Goal: Task Accomplishment & Management: Manage account settings

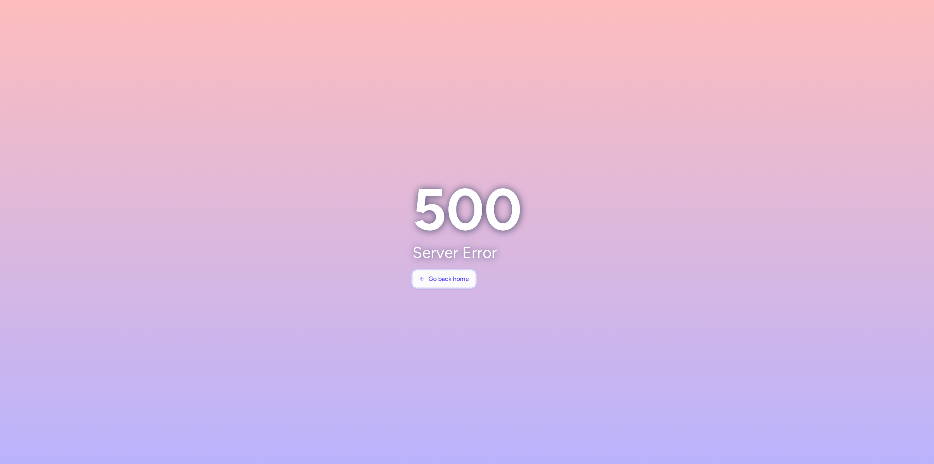
click at [446, 277] on span "Go back home" at bounding box center [449, 278] width 40 height 7
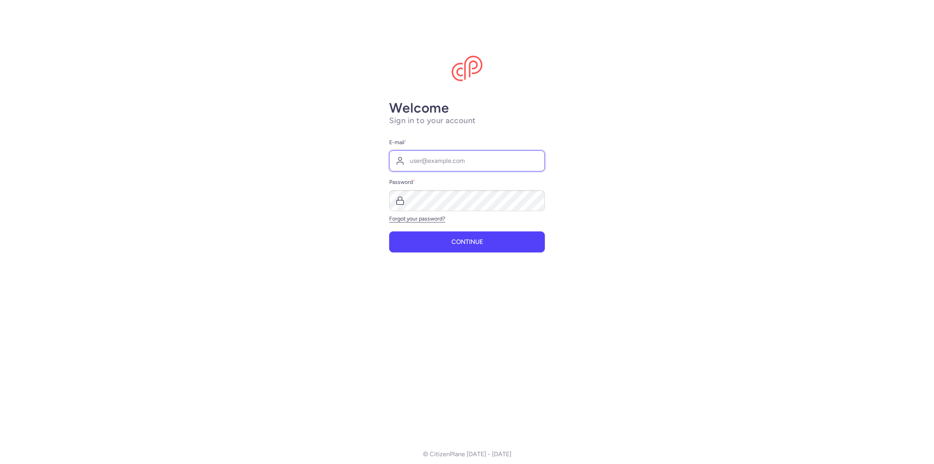
type input "agency@novatour.ge"
click at [460, 237] on button "Continue" at bounding box center [467, 241] width 156 height 21
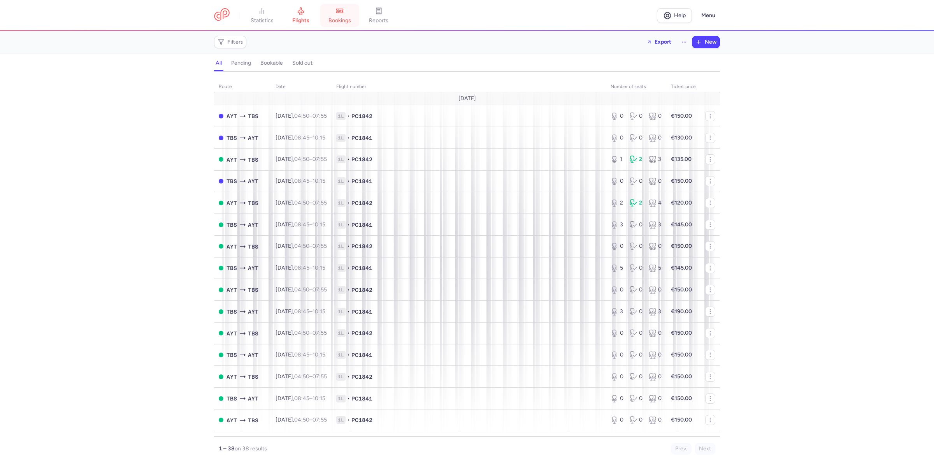
click at [347, 10] on link "bookings" at bounding box center [339, 15] width 39 height 17
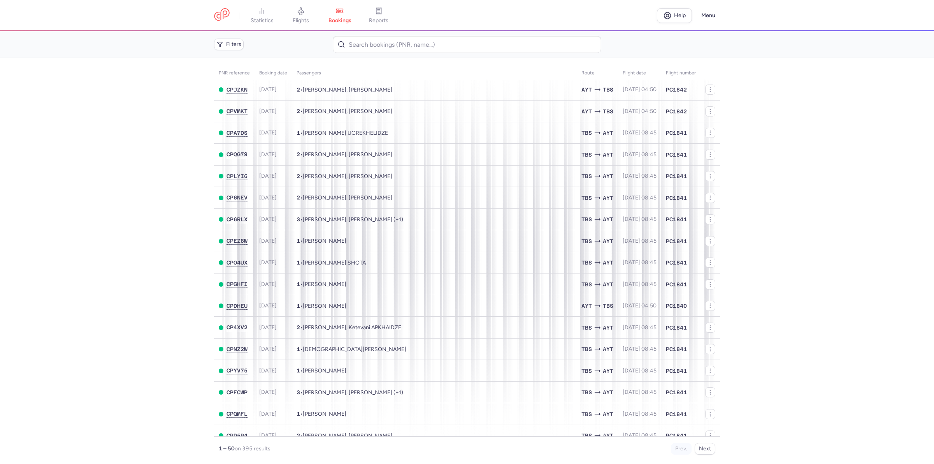
click at [112, 106] on main "PNR reference Booking date Passengers Route flight date Flight number CPJZKN 20…" at bounding box center [467, 261] width 934 height 406
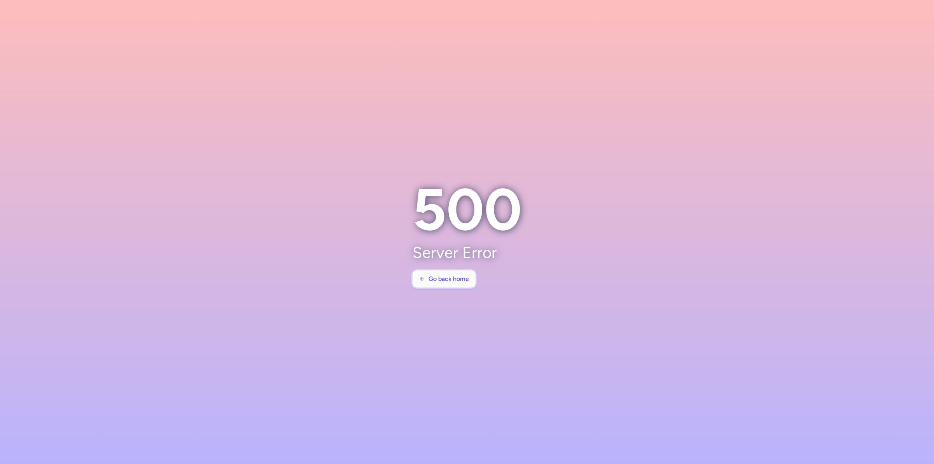
click at [432, 278] on span "Go back home" at bounding box center [449, 278] width 40 height 7
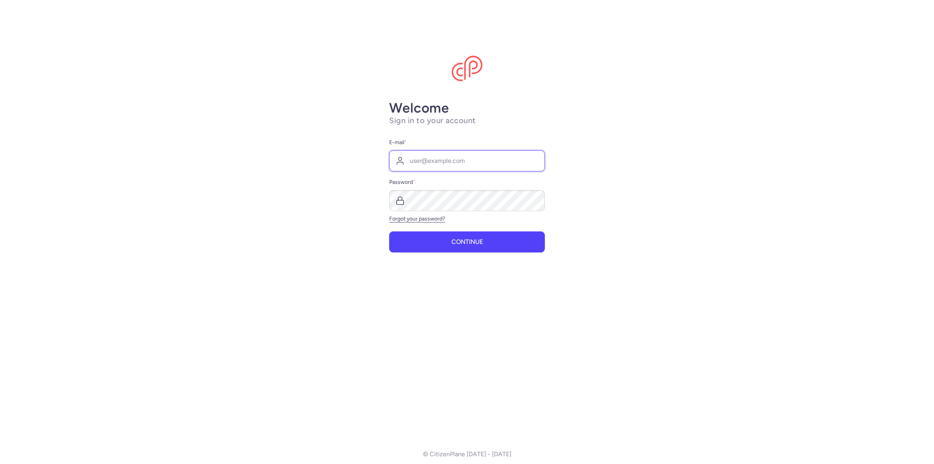
type input "agency@novatour.ge"
click at [487, 234] on button "Continue" at bounding box center [467, 241] width 156 height 21
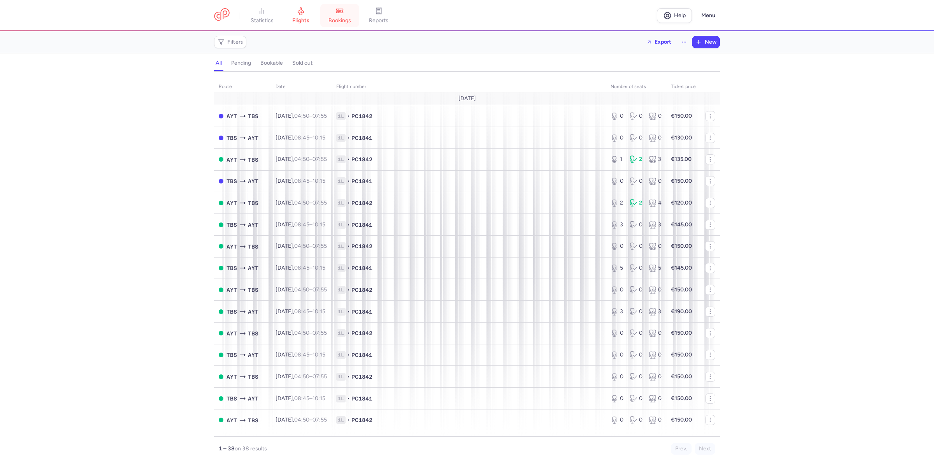
click at [336, 16] on link "bookings" at bounding box center [339, 15] width 39 height 17
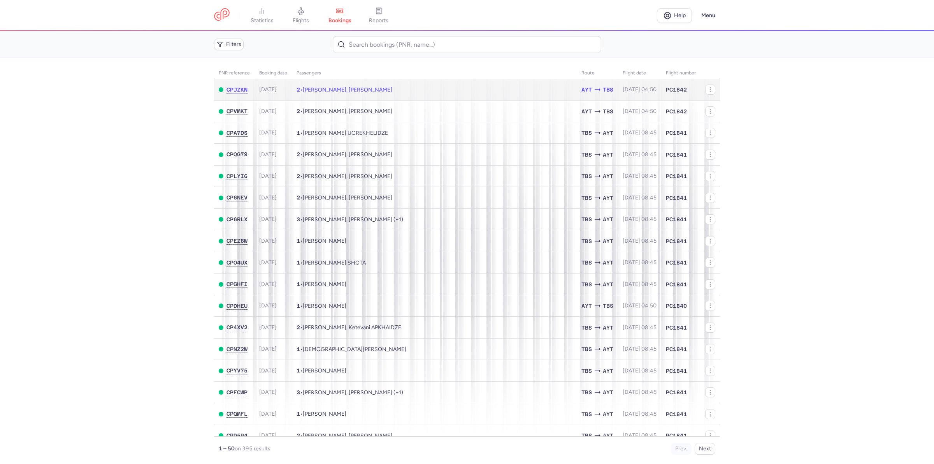
click at [310, 88] on span "[PERSON_NAME], [PERSON_NAME]" at bounding box center [348, 89] width 90 height 7
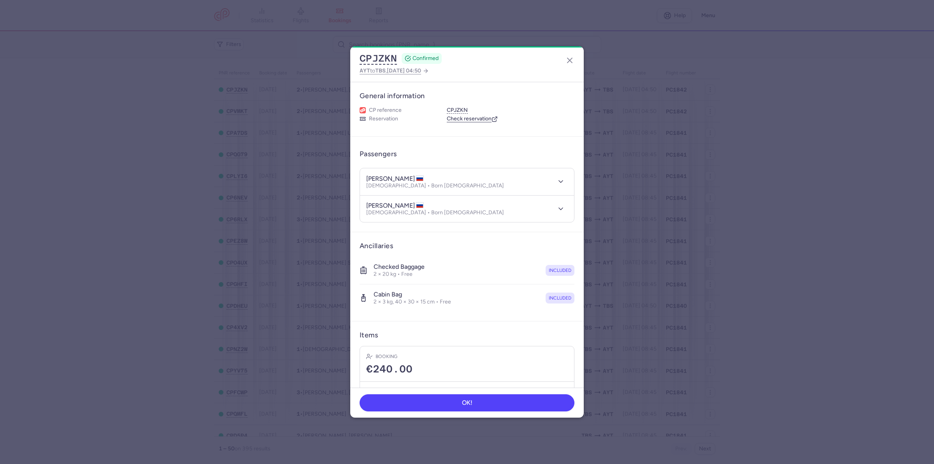
drag, startPoint x: 366, startPoint y: 176, endPoint x: 424, endPoint y: 179, distance: 58.1
click at [424, 179] on h4 "[PERSON_NAME]" at bounding box center [395, 179] width 58 height 8
copy h4 "[PERSON_NAME]"
